Goal: Book appointment/travel/reservation

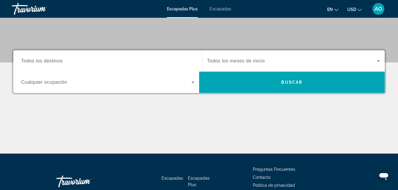
scroll to position [115, 0]
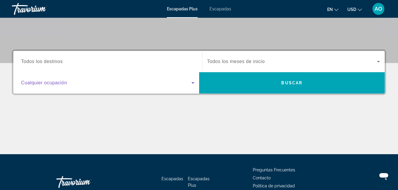
click at [192, 82] on icon "Widget de búsqueda" at bounding box center [192, 82] width 3 height 1
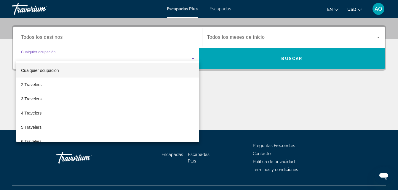
scroll to position [145, 0]
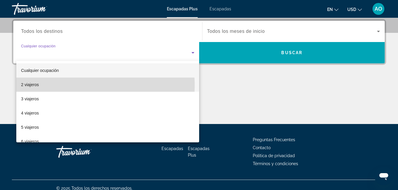
click at [36, 86] on font "2 viajeros" at bounding box center [30, 84] width 18 height 5
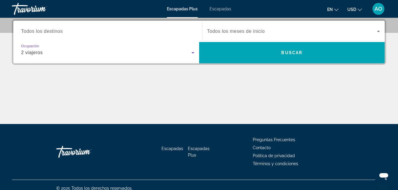
click at [71, 33] on input "Destination Todos los destinos" at bounding box center [107, 31] width 173 height 7
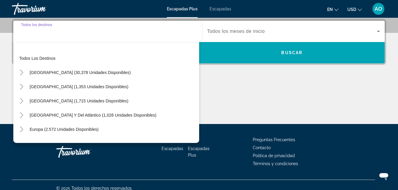
click at [68, 36] on div "Widget de búsqueda" at bounding box center [107, 31] width 173 height 17
click at [56, 37] on div "Widget de búsqueda" at bounding box center [107, 31] width 173 height 17
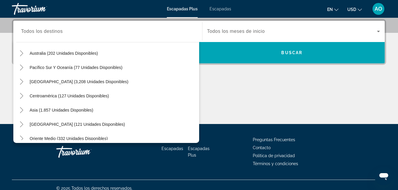
scroll to position [0, 0]
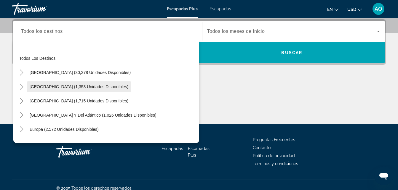
click at [39, 86] on span "[GEOGRAPHIC_DATA] (1,353 unidades disponibles)" at bounding box center [79, 86] width 99 height 5
type input "**********"
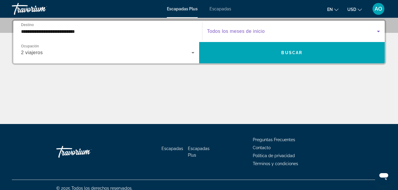
click at [377, 31] on icon "Widget de búsqueda" at bounding box center [378, 31] width 3 height 1
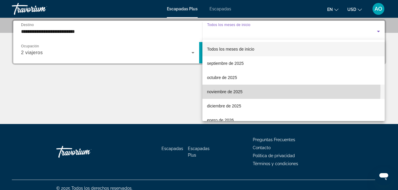
click at [219, 91] on font "noviembre de 2025" at bounding box center [225, 92] width 36 height 5
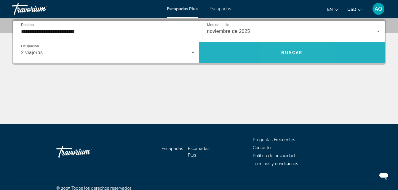
click at [285, 50] on span "Buscar" at bounding box center [291, 52] width 21 height 5
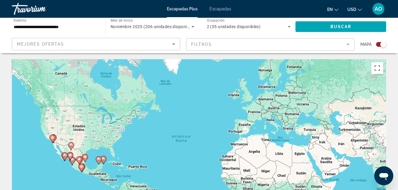
click at [174, 44] on icon "Ordenar por" at bounding box center [173, 44] width 3 height 1
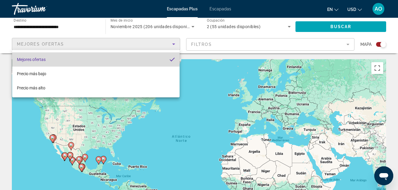
click at [126, 58] on mat-option "Mejores ofertas" at bounding box center [95, 59] width 167 height 14
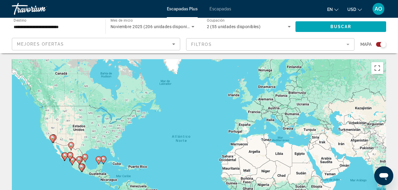
click at [347, 44] on mat-form-field "Filtros" at bounding box center [270, 44] width 168 height 12
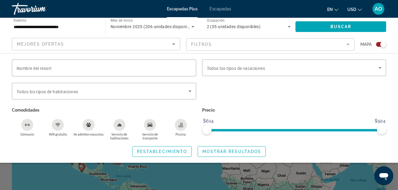
click at [383, 44] on div "Widget de búsqueda" at bounding box center [383, 44] width 6 height 6
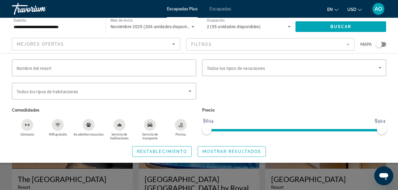
click at [378, 44] on div "Widget de búsqueda" at bounding box center [379, 44] width 6 height 6
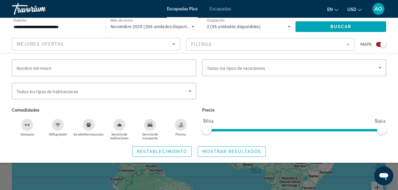
scroll to position [22, 0]
click at [358, 170] on div "Widget de búsqueda" at bounding box center [199, 139] width 398 height 101
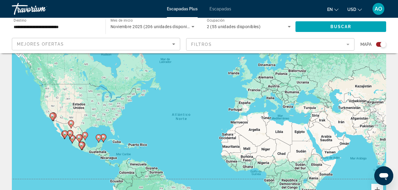
click at [53, 117] on image "Contenido principal" at bounding box center [53, 116] width 4 height 4
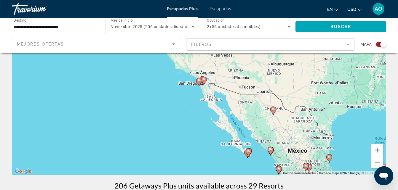
scroll to position [68, 0]
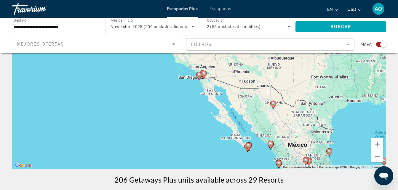
click at [247, 146] on image "Contenido principal" at bounding box center [249, 146] width 4 height 4
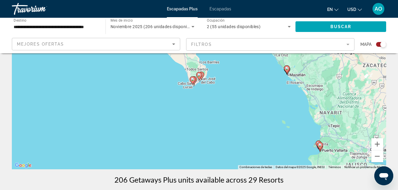
click at [192, 81] on image "Contenido principal" at bounding box center [193, 80] width 4 height 4
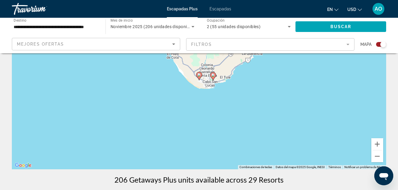
click at [213, 76] on image "Contenido principal" at bounding box center [213, 76] width 4 height 4
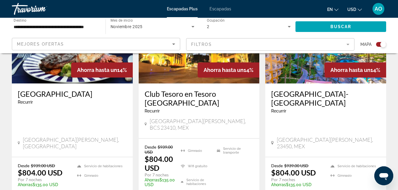
scroll to position [0, 0]
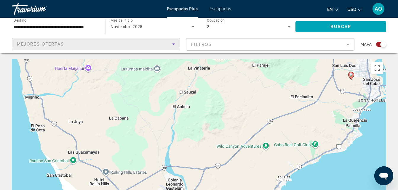
click at [173, 44] on icon "Ordenar por" at bounding box center [173, 44] width 3 height 1
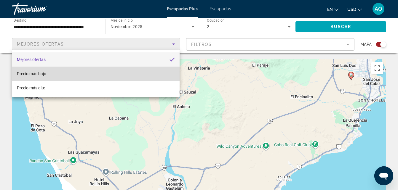
click at [43, 73] on span "Precio más bajo" at bounding box center [31, 73] width 29 height 5
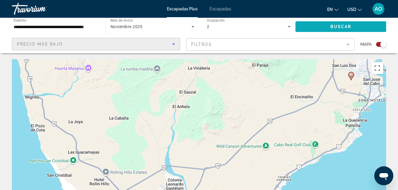
click at [342, 26] on span "Buscar" at bounding box center [340, 26] width 21 height 5
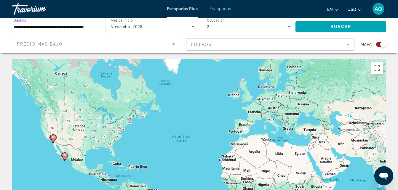
click at [45, 27] on input "**********" at bounding box center [56, 26] width 84 height 7
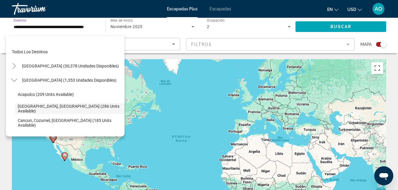
scroll to position [21, 0]
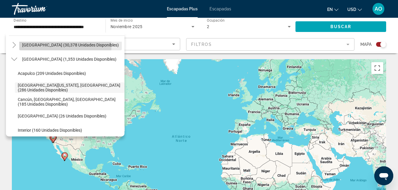
click at [40, 46] on span "[GEOGRAPHIC_DATA] (30,378 unidades disponibles)" at bounding box center [70, 45] width 97 height 5
type input "**********"
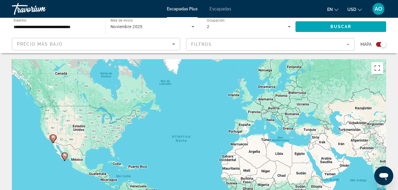
click at [78, 129] on div "Para activar la función de arrastre con el teclado, pulsa Alt + Intro. Cuando h…" at bounding box center [199, 148] width 374 height 178
click at [226, 8] on span "Escapadas" at bounding box center [221, 9] width 22 height 5
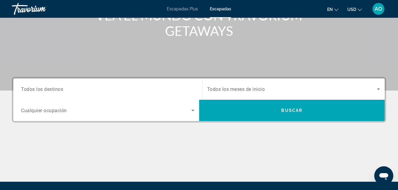
scroll to position [100, 0]
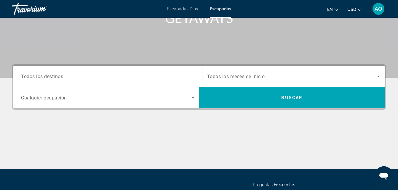
click at [59, 76] on span "Todos los destinos" at bounding box center [42, 77] width 42 height 6
click at [59, 76] on input "Destination Todos los destinos" at bounding box center [107, 76] width 173 height 7
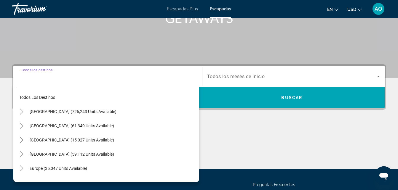
scroll to position [145, 0]
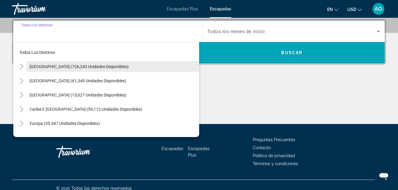
click at [48, 64] on span "[GEOGRAPHIC_DATA] (726,243 unidades disponibles)" at bounding box center [79, 66] width 99 height 5
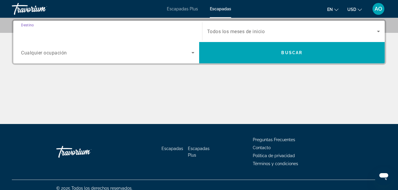
type input "**********"
click at [196, 54] on icon "Widget de búsqueda" at bounding box center [192, 52] width 7 height 7
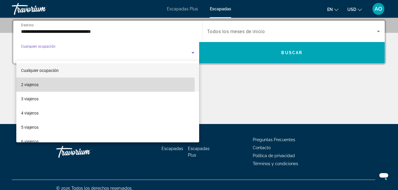
click at [37, 86] on font "2 viajeros" at bounding box center [29, 84] width 17 height 5
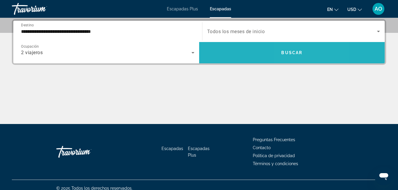
click at [295, 54] on span "Buscar" at bounding box center [291, 52] width 21 height 5
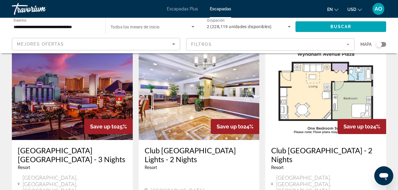
scroll to position [24, 0]
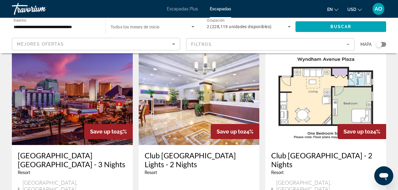
drag, startPoint x: 375, startPoint y: 23, endPoint x: 372, endPoint y: 15, distance: 8.4
click at [372, 15] on div "**********" at bounding box center [199, 71] width 398 height 190
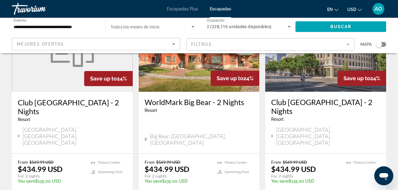
scroll to position [823, 0]
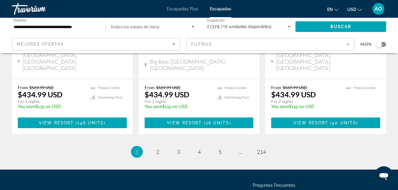
drag, startPoint x: 400, startPoint y: 24, endPoint x: 12, endPoint y: 5, distance: 388.4
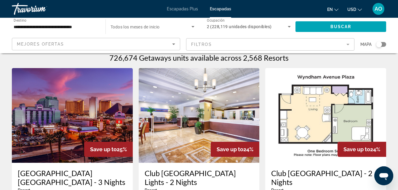
scroll to position [0, 0]
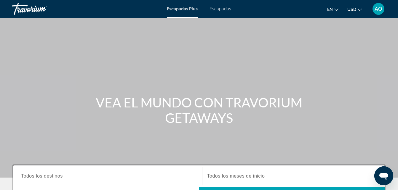
click at [221, 8] on span "Escapadas" at bounding box center [221, 9] width 22 height 5
click at [336, 9] on icon "Cambiar idioma" at bounding box center [336, 10] width 4 height 4
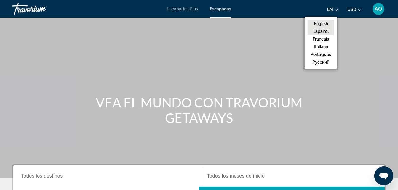
click at [323, 31] on button "Español" at bounding box center [321, 32] width 26 height 8
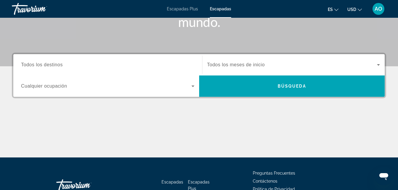
scroll to position [111, 0]
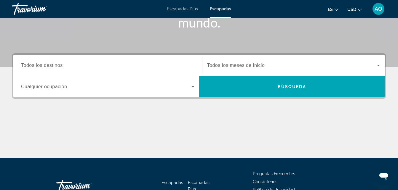
click at [81, 68] on input "Destination Todos los destinos" at bounding box center [107, 65] width 173 height 7
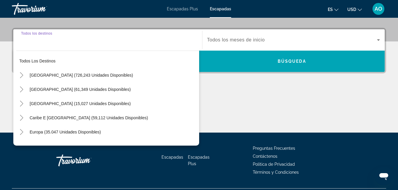
scroll to position [145, 0]
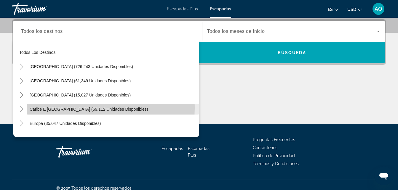
click at [44, 108] on span "Caribe e [GEOGRAPHIC_DATA] (59,112 unidades disponibles)" at bounding box center [89, 109] width 118 height 5
type input "**********"
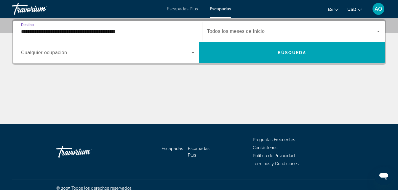
click at [191, 53] on icon "Widget de búsqueda" at bounding box center [192, 52] width 7 height 7
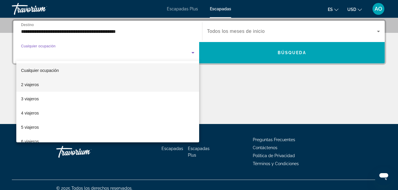
click at [33, 87] on span "2 viajeros" at bounding box center [30, 84] width 18 height 7
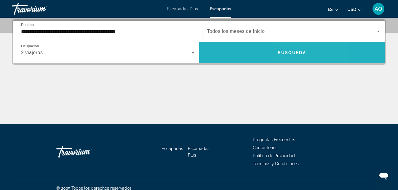
click at [306, 54] on span "Búsqueda" at bounding box center [292, 52] width 28 height 5
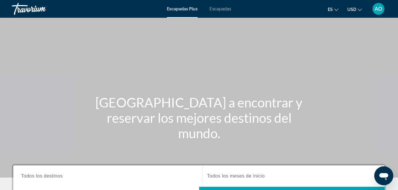
click at [183, 9] on span "Escapadas Plus" at bounding box center [182, 9] width 31 height 5
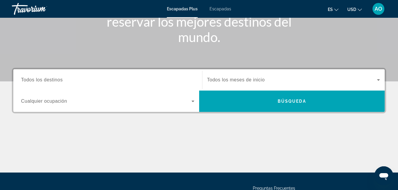
scroll to position [124, 0]
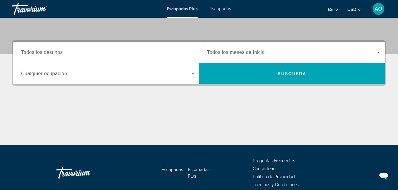
click at [180, 54] on input "Destination Todos los destinos" at bounding box center [107, 52] width 173 height 7
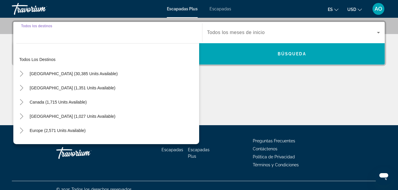
scroll to position [145, 0]
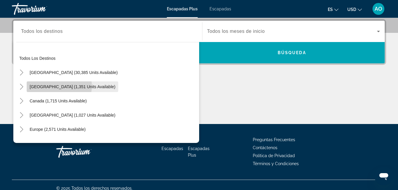
click at [59, 86] on span "Mexico (1,351 units available)" at bounding box center [73, 86] width 86 height 5
type input "**********"
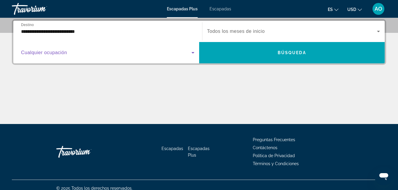
click at [193, 54] on icon "Widget de búsqueda" at bounding box center [192, 52] width 7 height 7
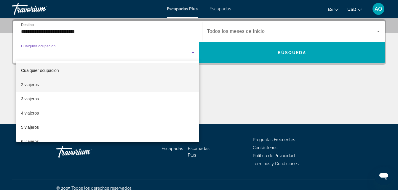
click at [31, 83] on font "2 viajeros" at bounding box center [30, 84] width 18 height 5
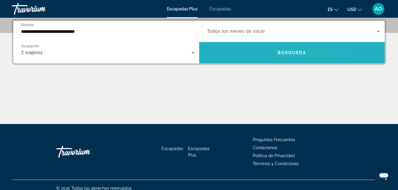
click at [299, 57] on span "Widget de búsqueda" at bounding box center [292, 53] width 186 height 14
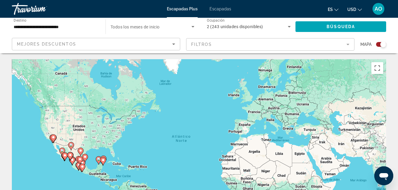
click at [103, 161] on image "Contenido principal" at bounding box center [103, 161] width 4 height 4
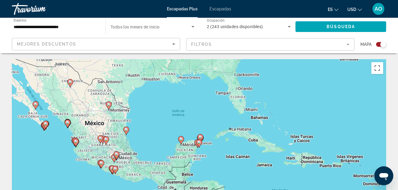
click at [199, 136] on image "Contenido principal" at bounding box center [201, 137] width 4 height 4
type input "**********"
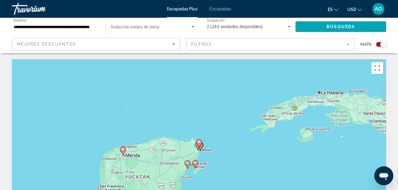
click at [199, 144] on icon "Contenido principal" at bounding box center [198, 144] width 5 height 8
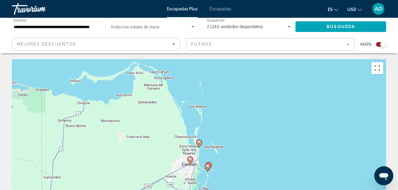
click at [189, 162] on icon "Contenido principal" at bounding box center [189, 161] width 5 height 8
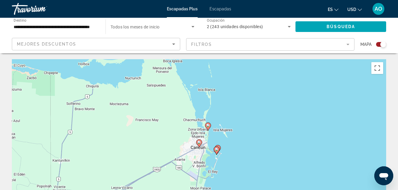
click at [199, 143] on image "Contenido principal" at bounding box center [199, 143] width 4 height 4
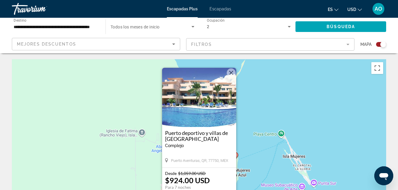
click at [231, 74] on button "Cerrar" at bounding box center [231, 72] width 9 height 9
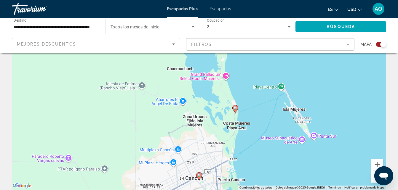
scroll to position [85, 0]
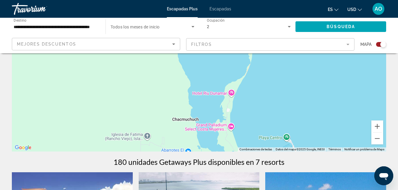
drag, startPoint x: 259, startPoint y: 81, endPoint x: 265, endPoint y: 170, distance: 89.7
click at [232, 94] on div "Para activar la función de arrastre con el teclado, pulsa Alt + Intro. Cuando h…" at bounding box center [199, 63] width 374 height 178
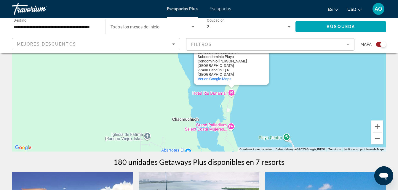
click at [213, 94] on div "Para activar la función de arrastre con el teclado, pulsa Alt + Intro. Cuando h…" at bounding box center [199, 63] width 374 height 178
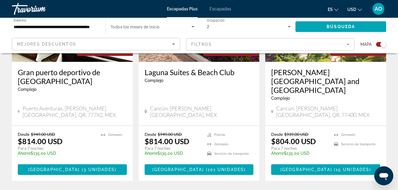
scroll to position [0, 0]
